Goal: Information Seeking & Learning: Learn about a topic

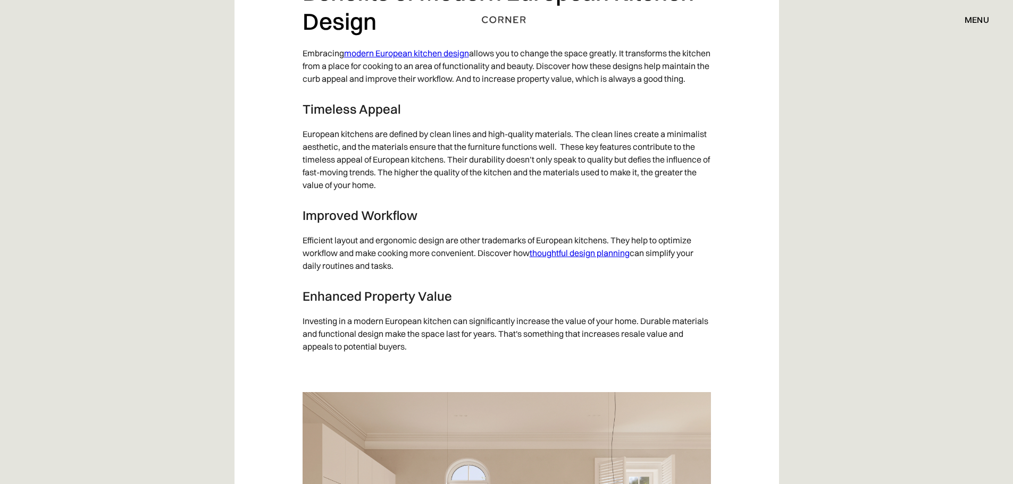
scroll to position [1967, 0]
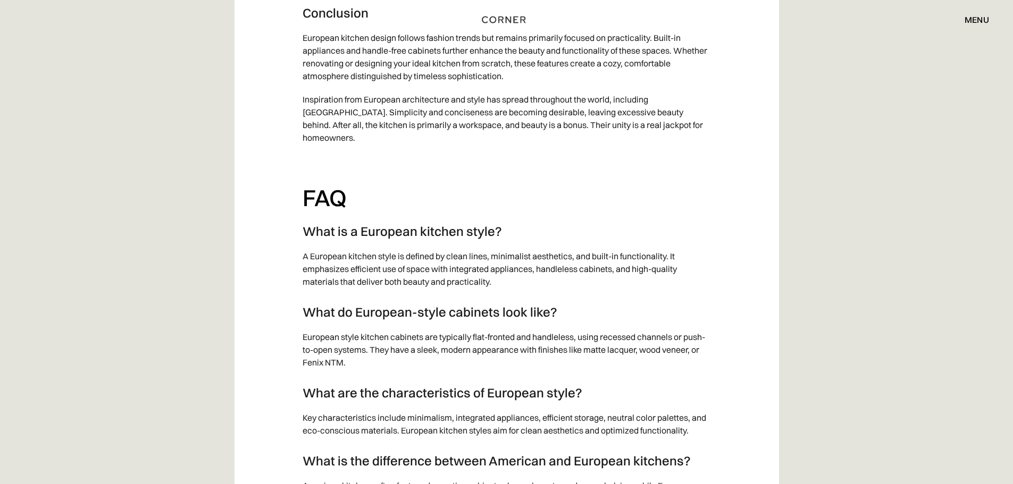
scroll to position [7192, 0]
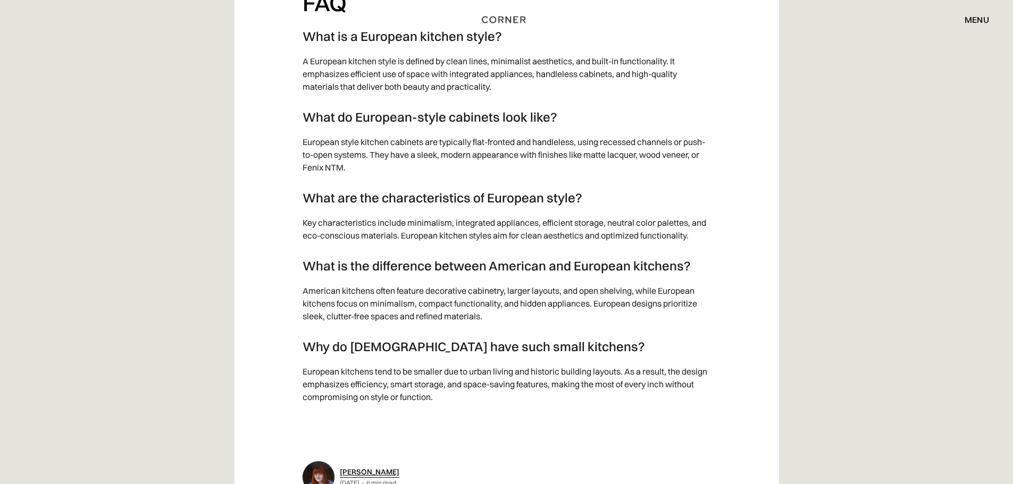
click at [608, 125] on h3 "What do European-style cabinets look like?" at bounding box center [506, 117] width 408 height 16
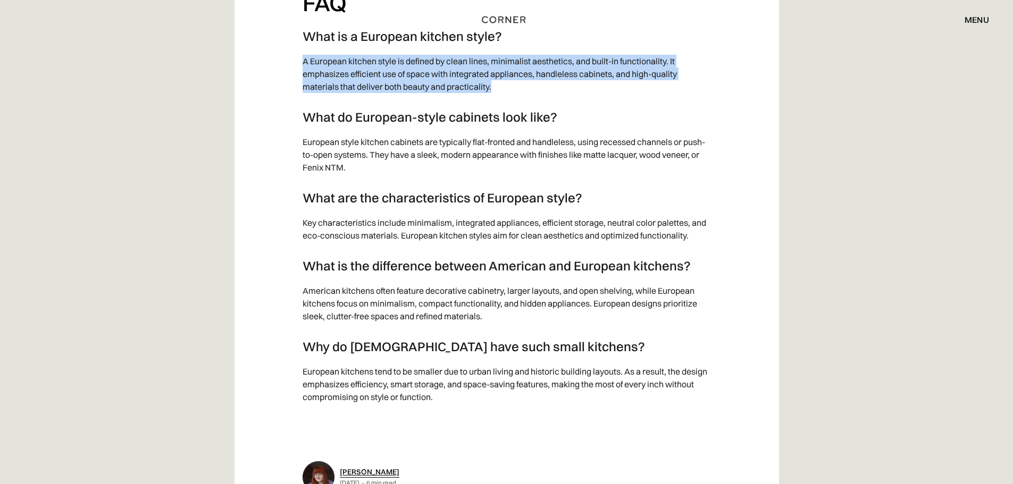
drag, startPoint x: 500, startPoint y: 102, endPoint x: 341, endPoint y: 80, distance: 160.4
click at [304, 73] on p "A European kitchen style is defined by clean lines, minimalist aesthetics, and …" at bounding box center [506, 73] width 408 height 49
copy p "A European kitchen style is defined by clean lines, minimalist aesthetics, and …"
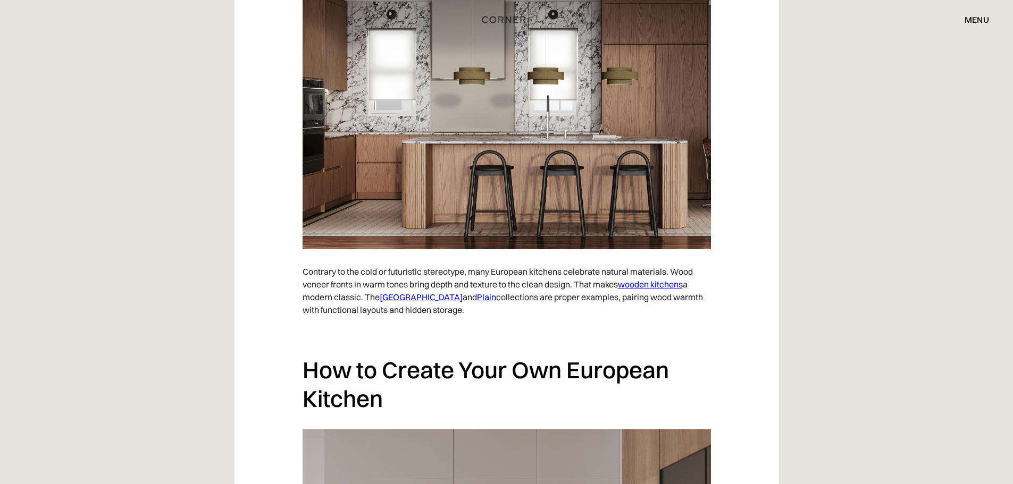
scroll to position [5733, 0]
